Goal: Find specific page/section: Find specific page/section

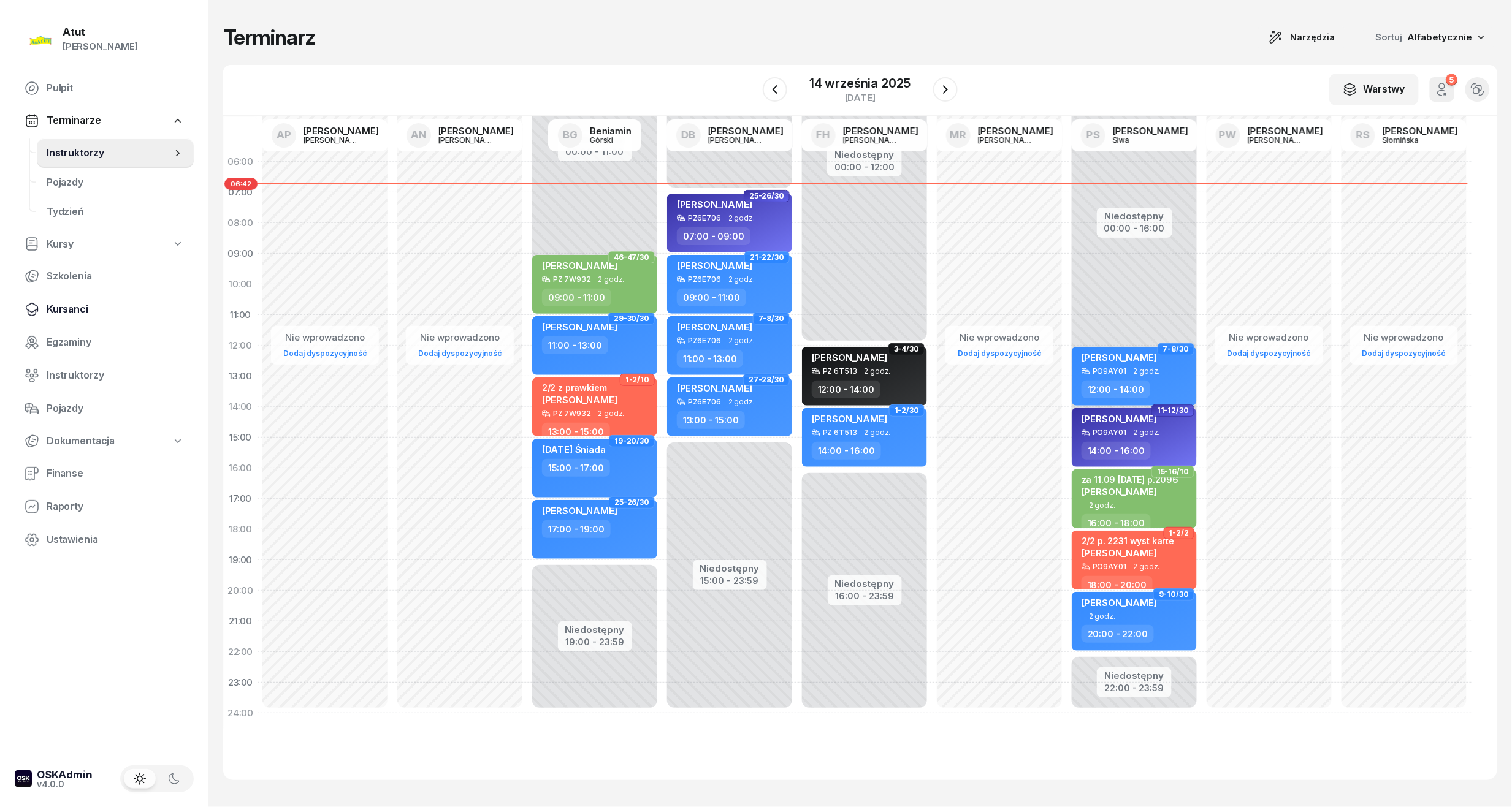
click at [67, 305] on span "Kursanci" at bounding box center [115, 309] width 137 height 16
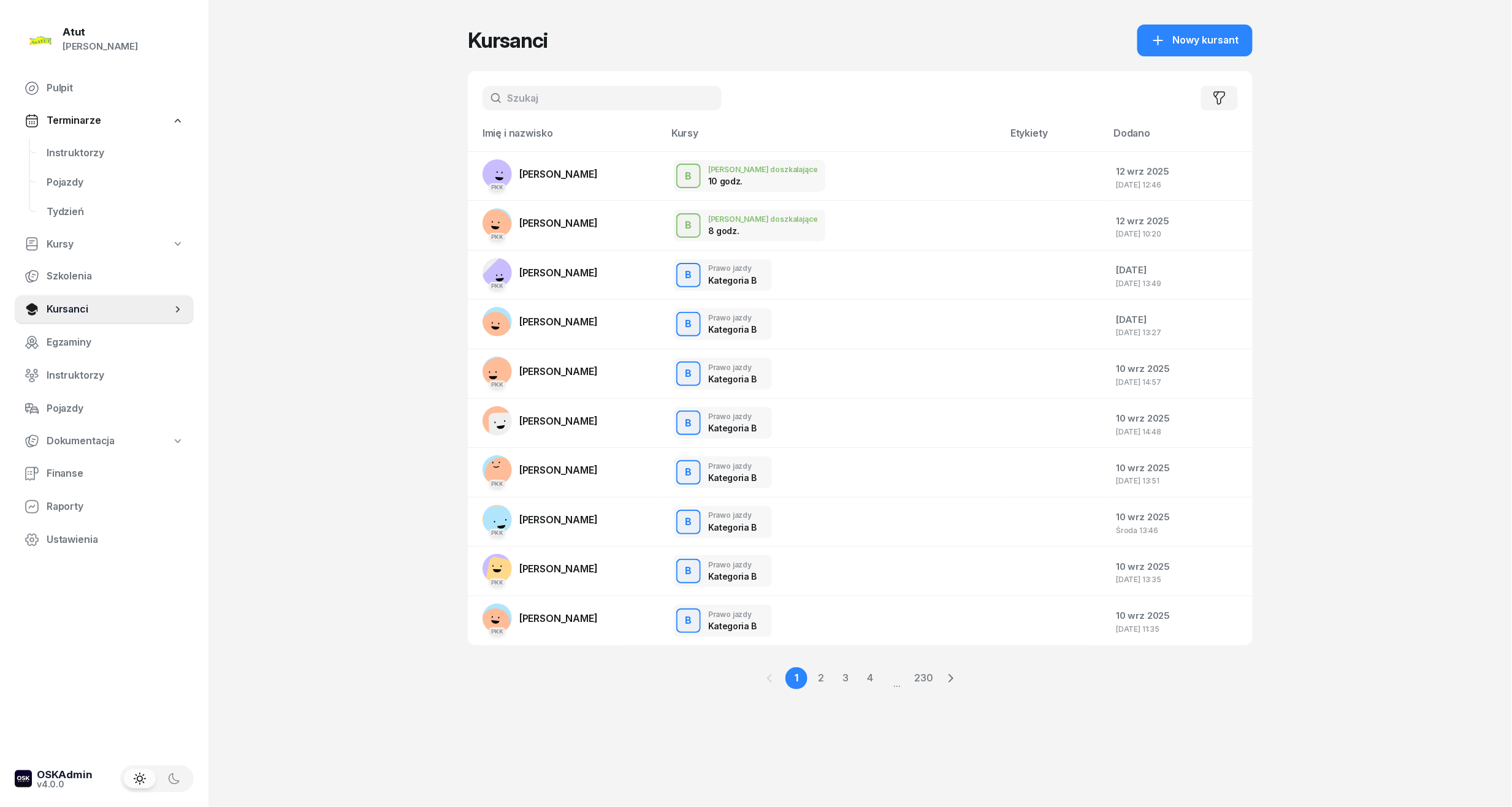
click at [537, 100] on input "text" at bounding box center [602, 98] width 239 height 25
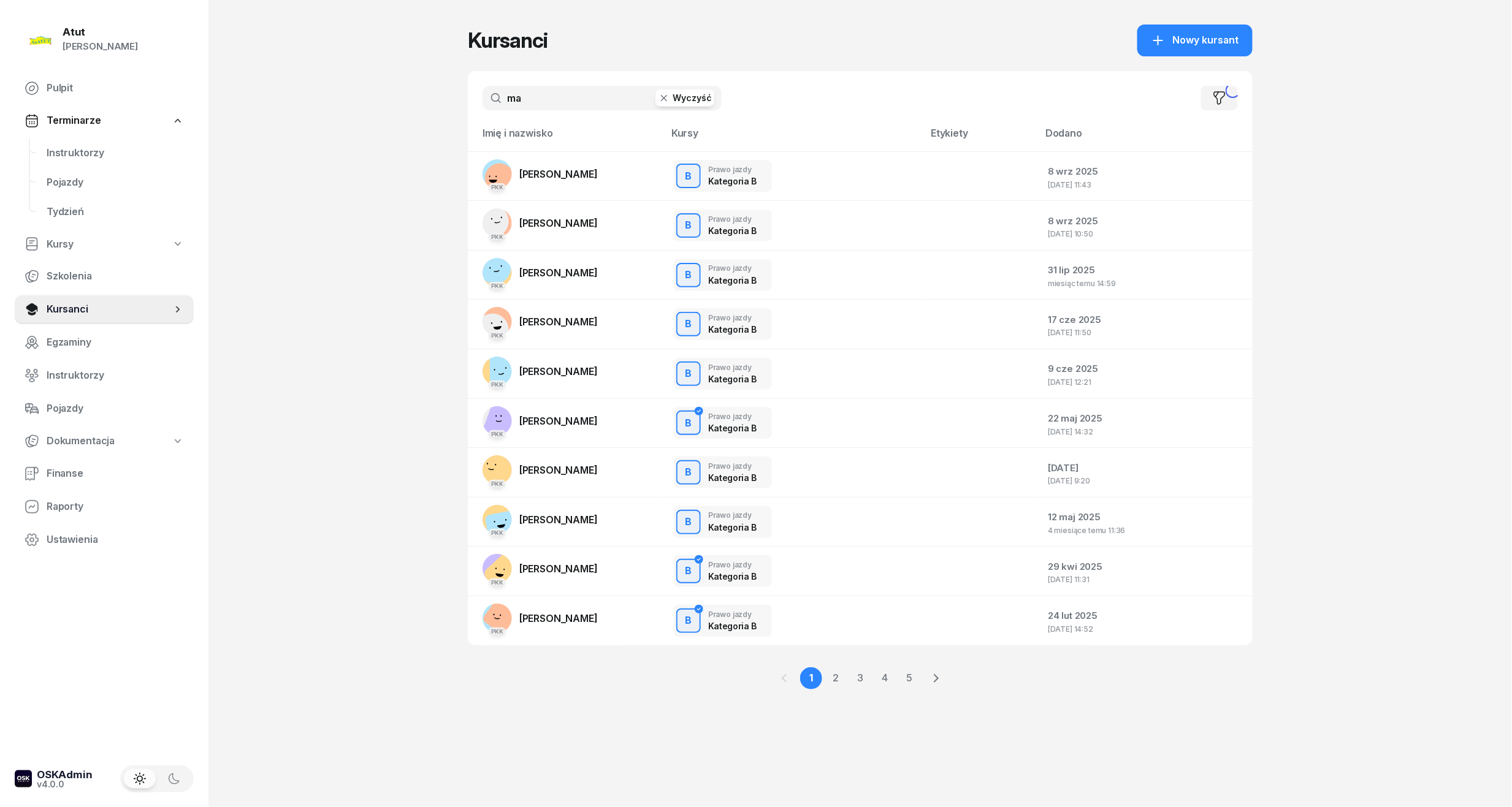
type input "m"
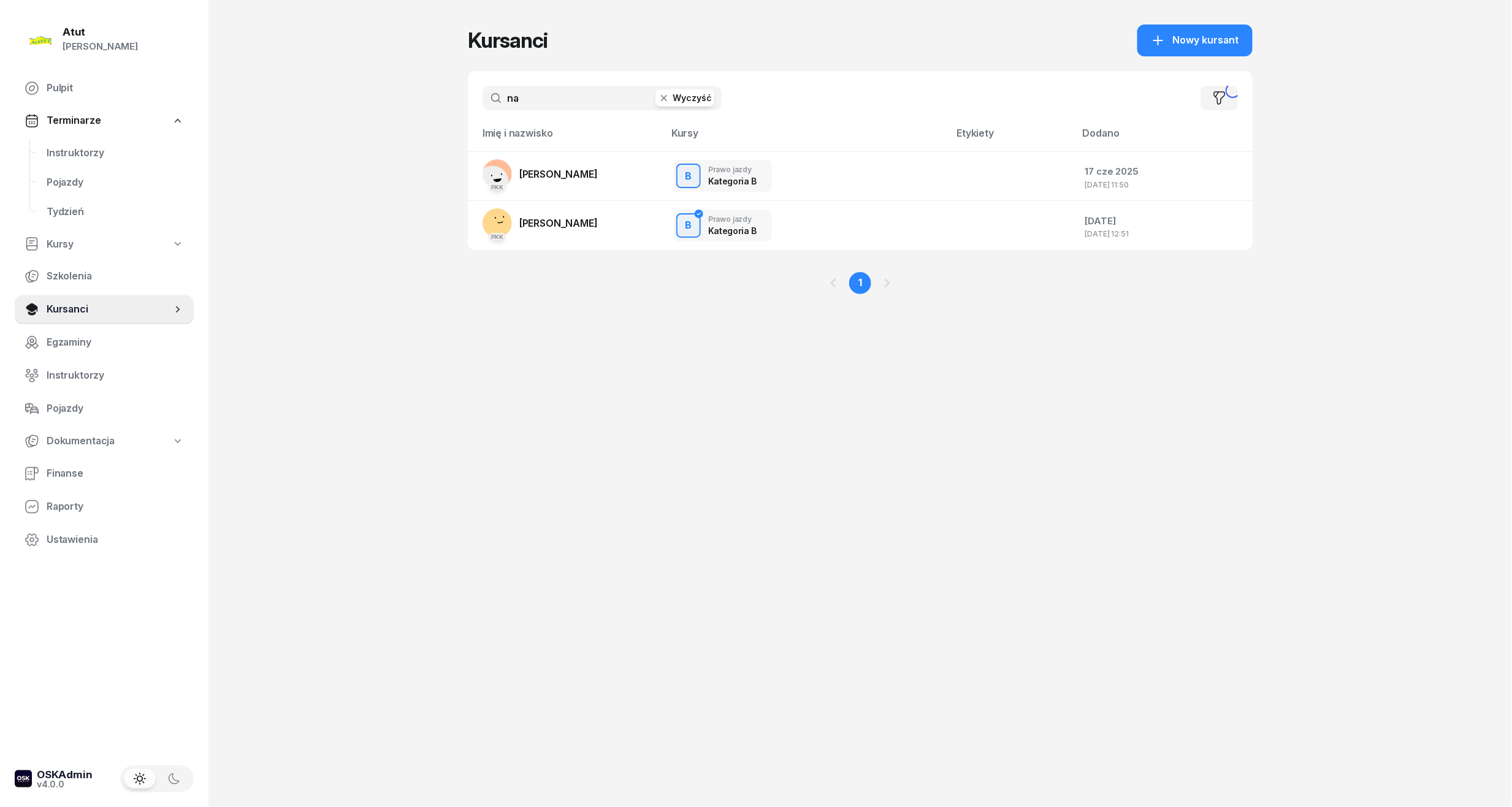
type input "n"
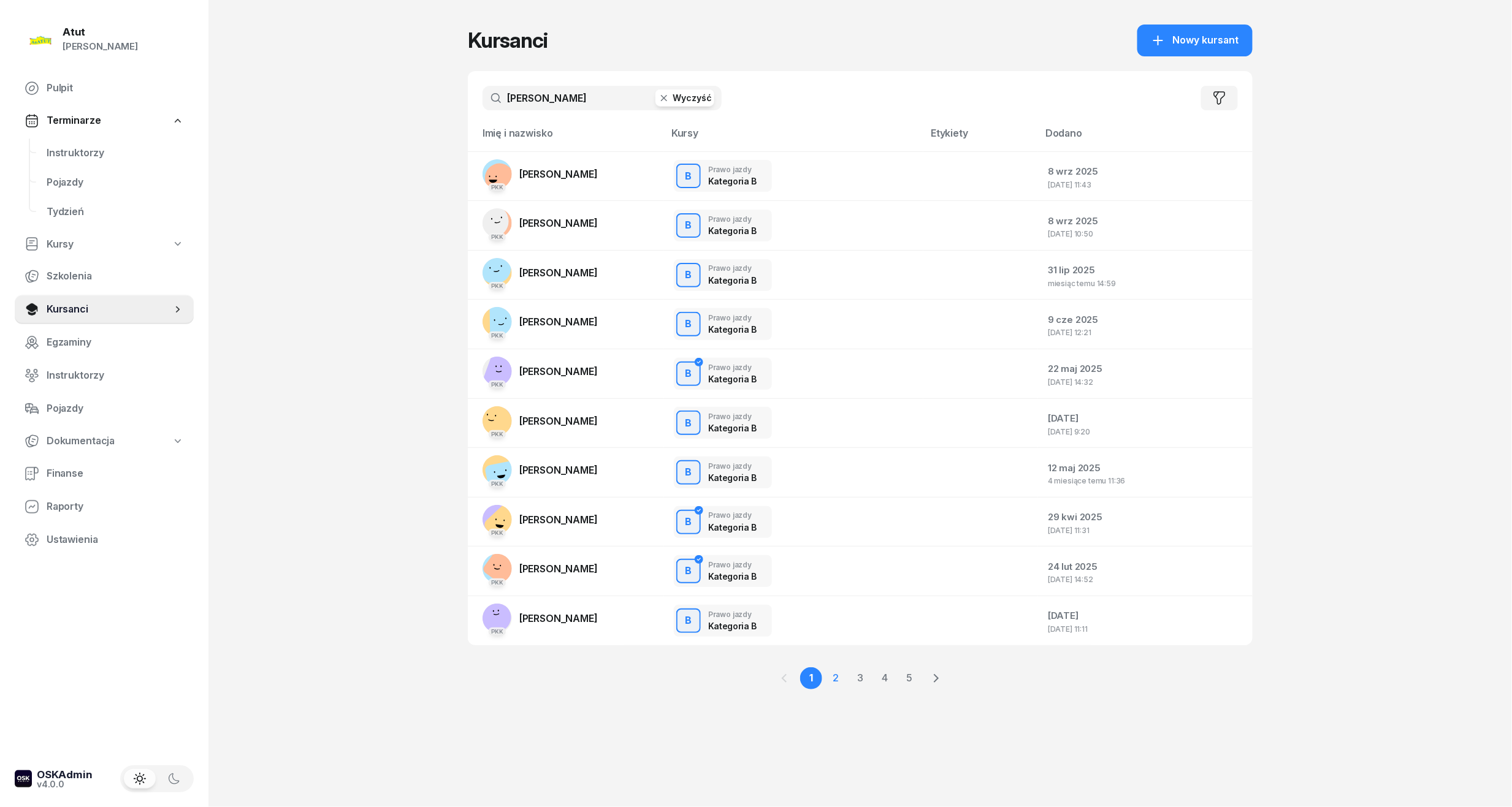
type input "[PERSON_NAME]"
click at [837, 677] on link "2" at bounding box center [836, 678] width 22 height 22
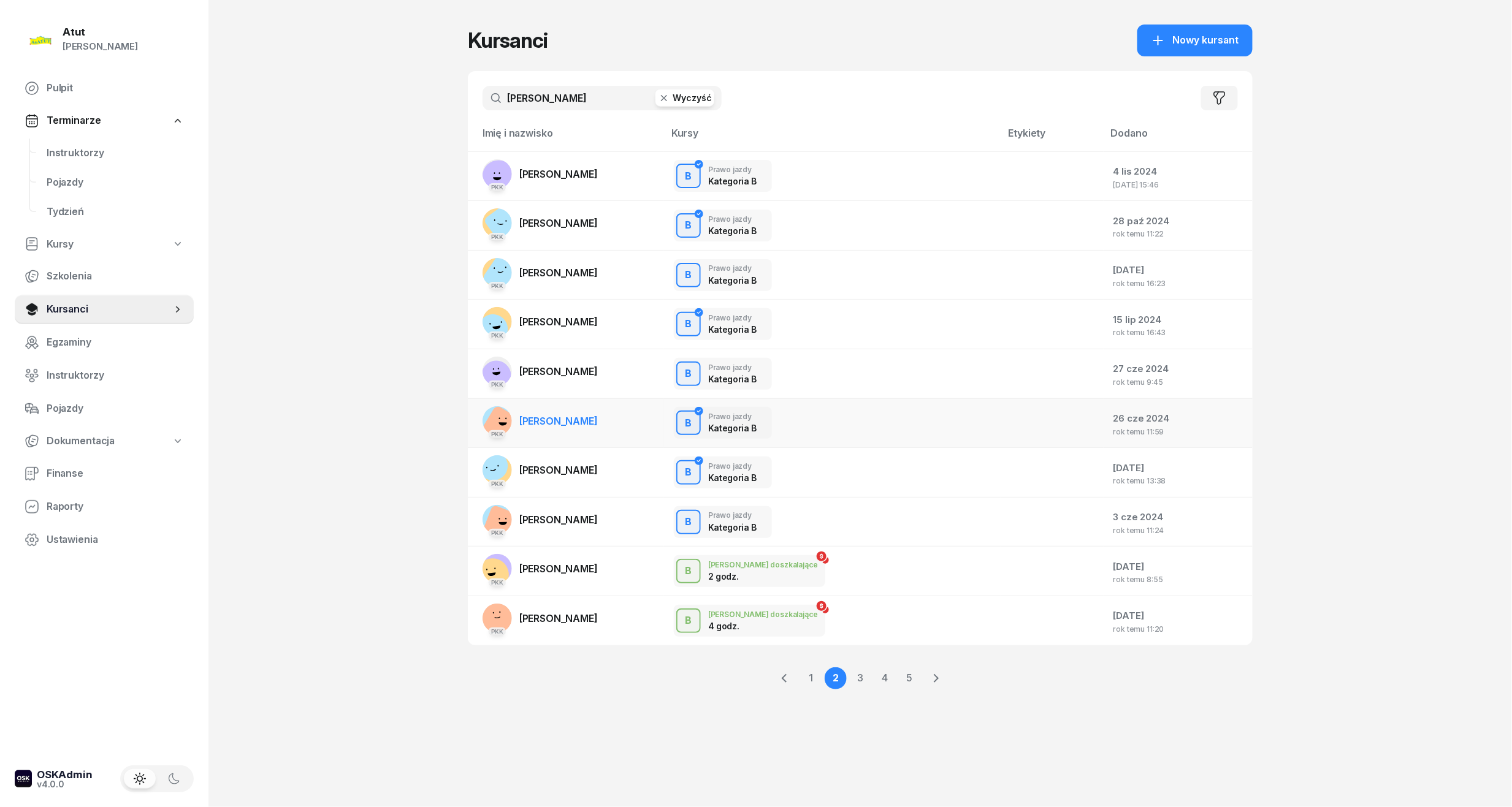
click at [568, 425] on span "[PERSON_NAME]" at bounding box center [558, 421] width 78 height 12
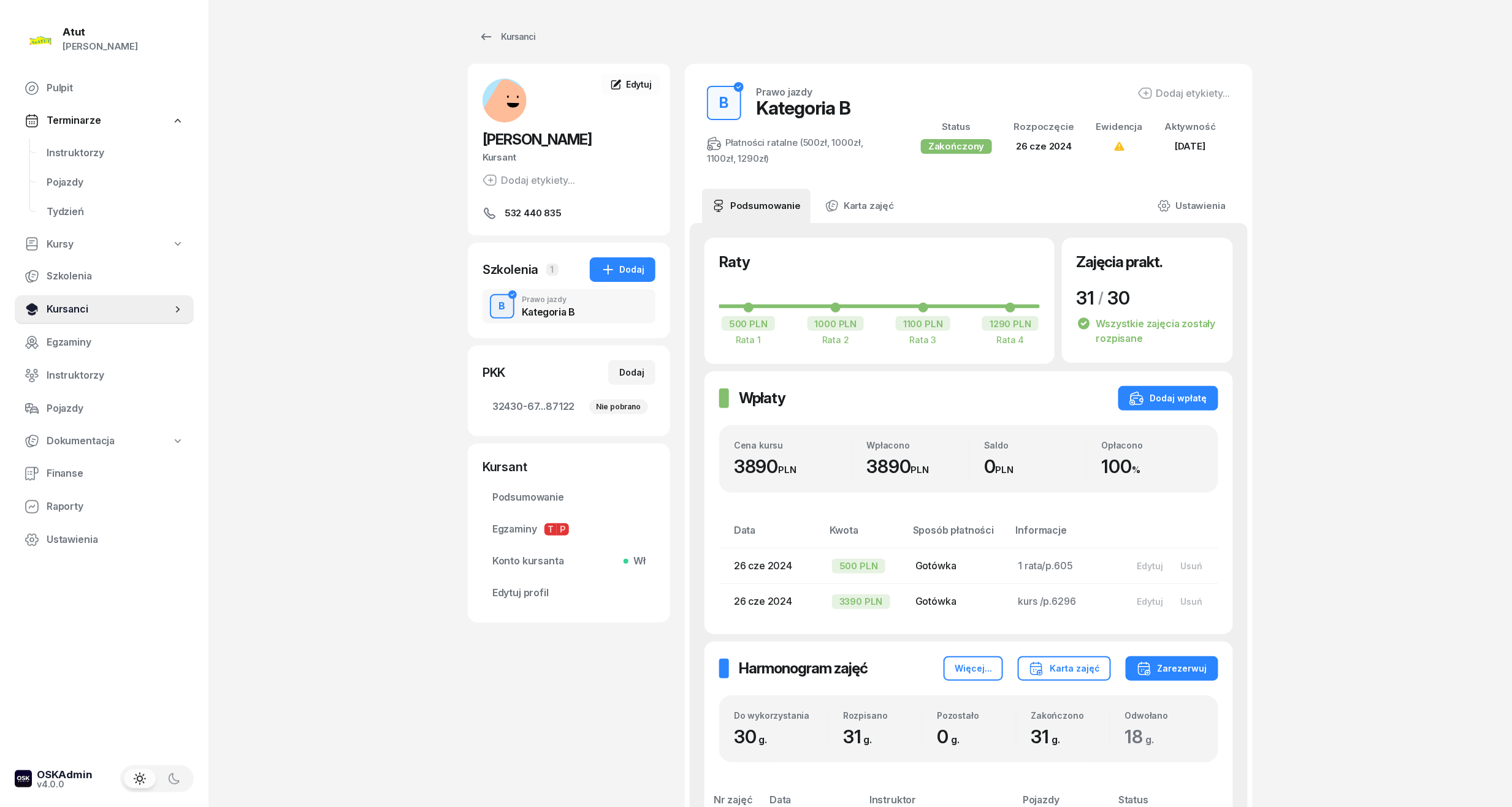
click at [70, 309] on span "Kursanci" at bounding box center [109, 309] width 125 height 16
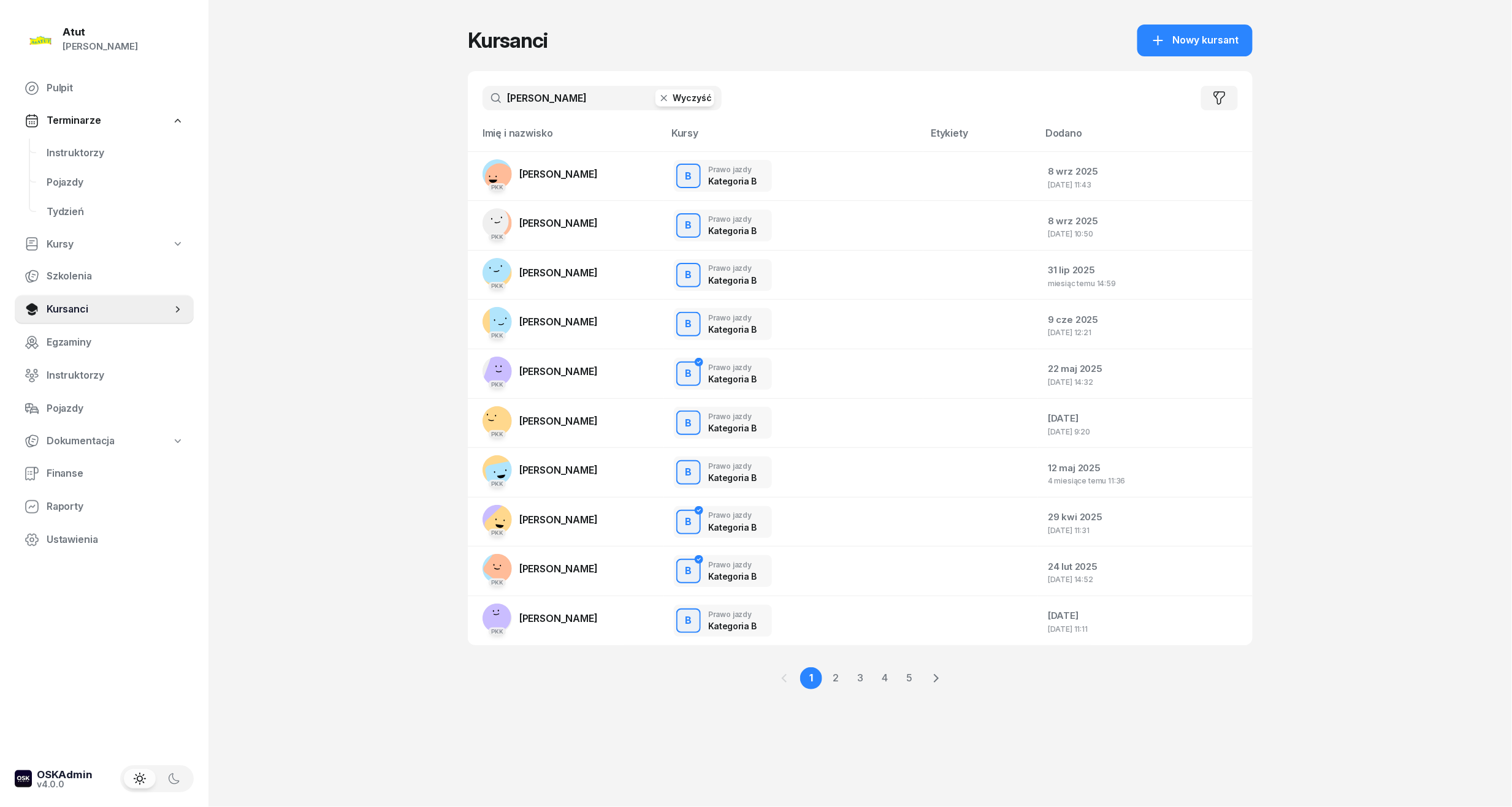
click at [690, 106] on button "Wyczyść" at bounding box center [685, 98] width 59 height 17
